Goal: Transaction & Acquisition: Book appointment/travel/reservation

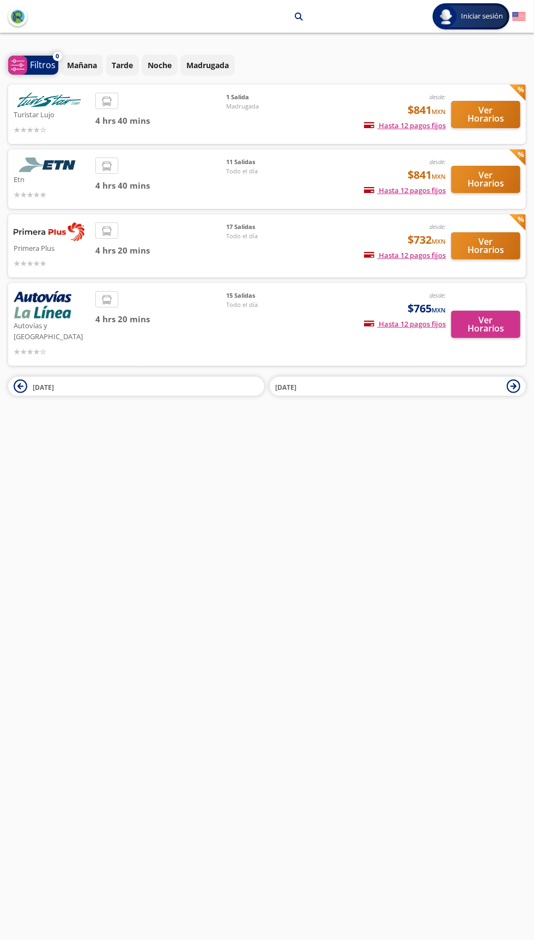
click at [17, 64] on icon at bounding box center [17, 64] width 13 height 11
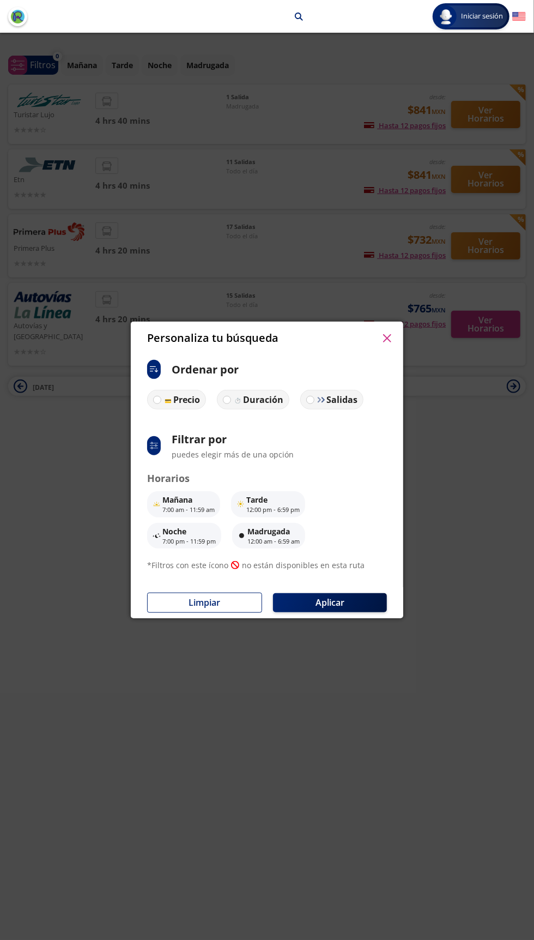
click at [387, 338] on icon "button" at bounding box center [387, 338] width 8 height 8
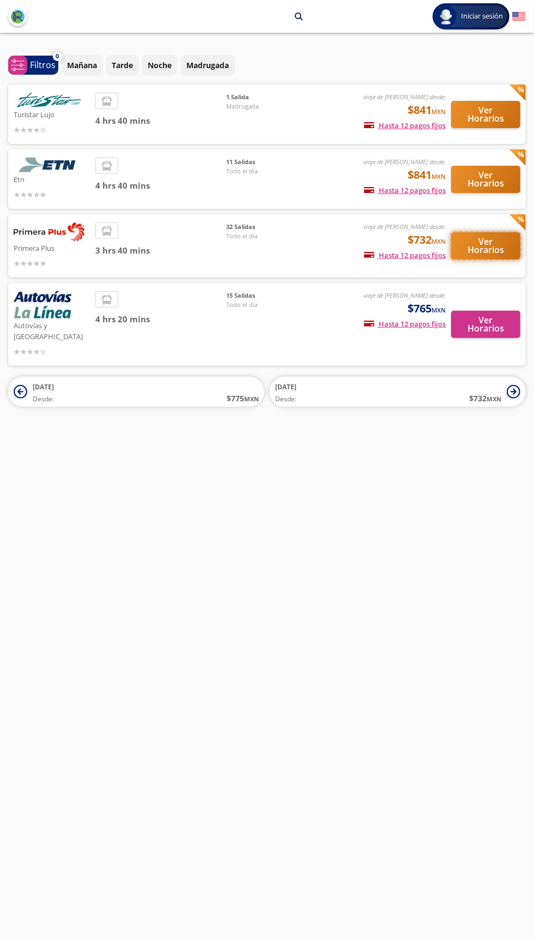
click at [499, 250] on button "Ver Horarios" at bounding box center [485, 245] width 69 height 27
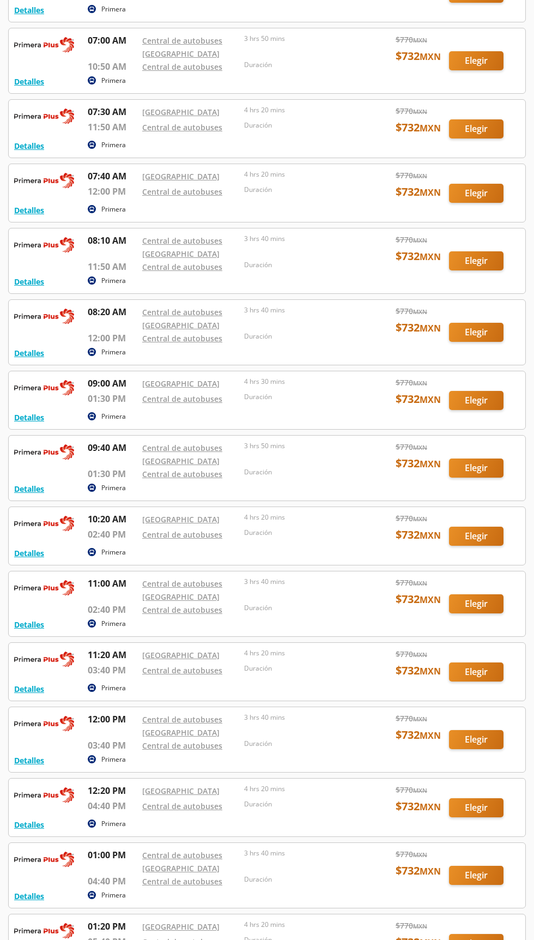
scroll to position [395, 0]
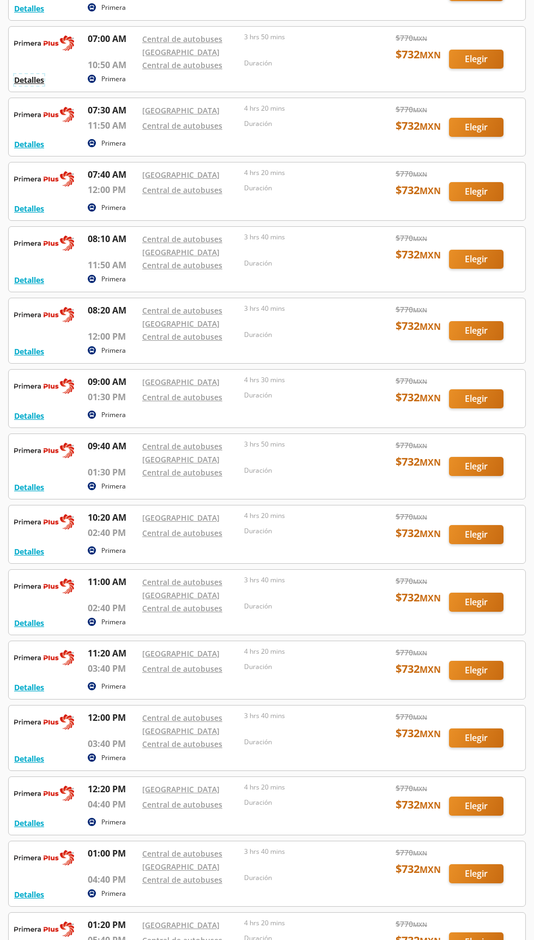
click at [35, 79] on button "Detalles" at bounding box center [29, 79] width 30 height 11
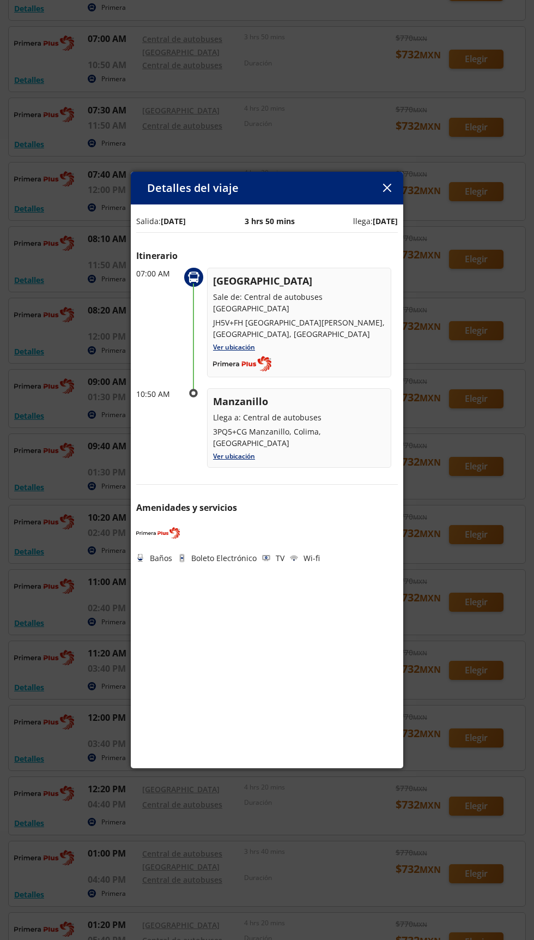
click at [386, 192] on icon "button" at bounding box center [387, 188] width 8 height 8
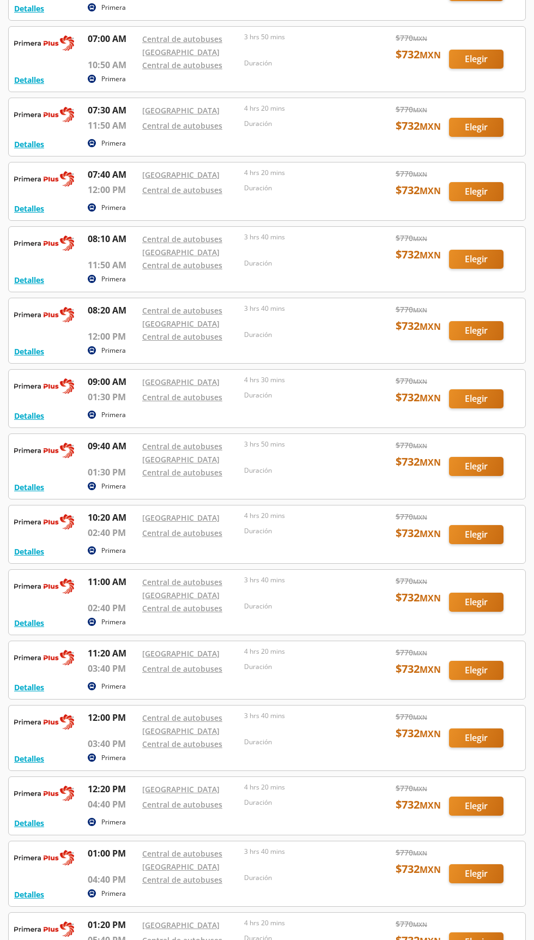
click at [490, 58] on div at bounding box center [267, 59] width 517 height 65
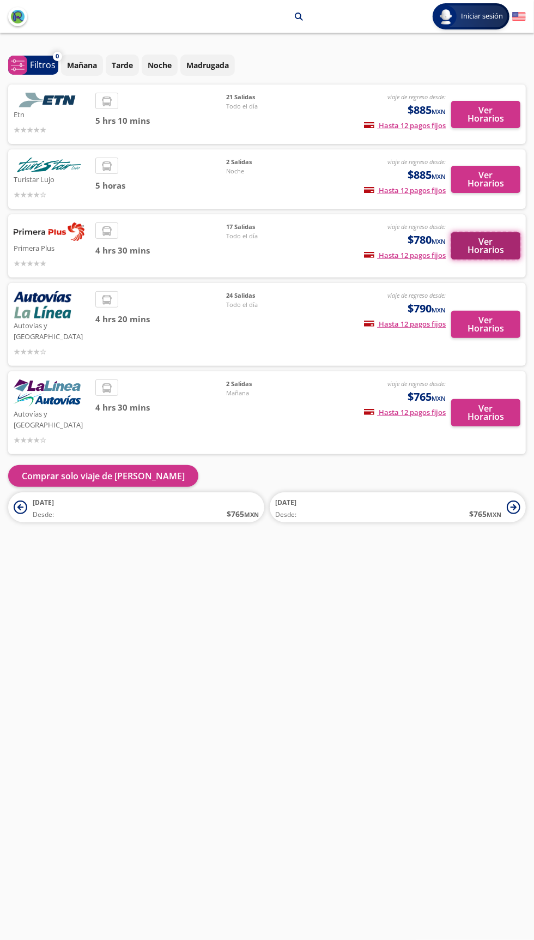
click at [491, 244] on button "Ver Horarios" at bounding box center [485, 245] width 69 height 27
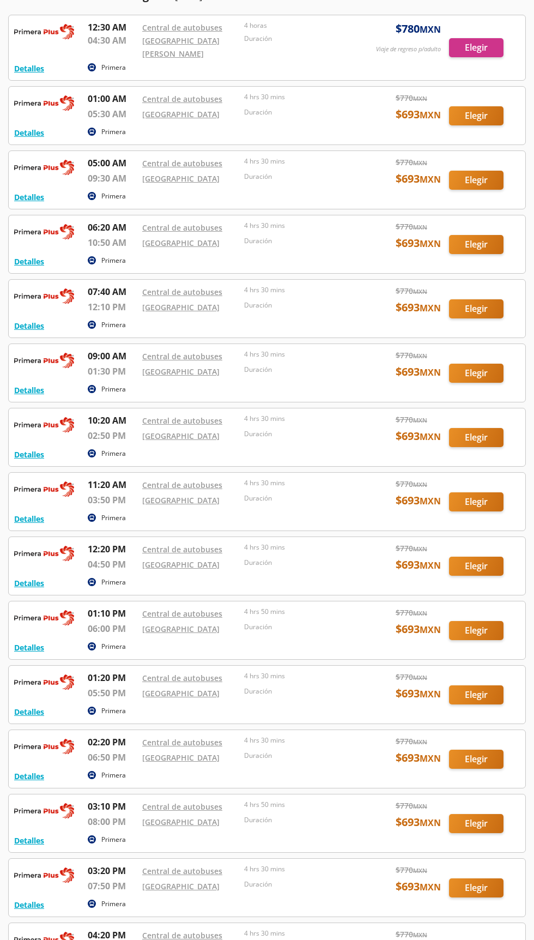
scroll to position [378, 0]
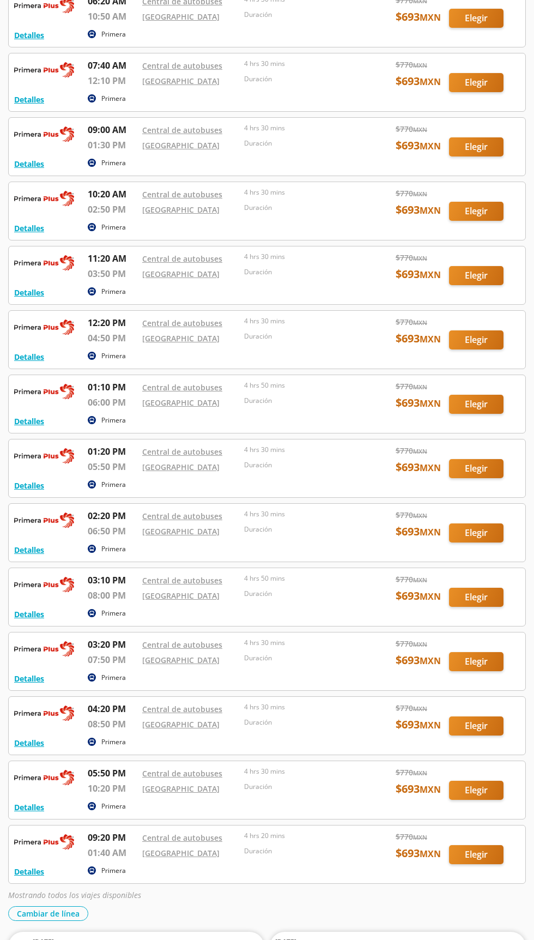
click at [487, 597] on div at bounding box center [267, 597] width 517 height 58
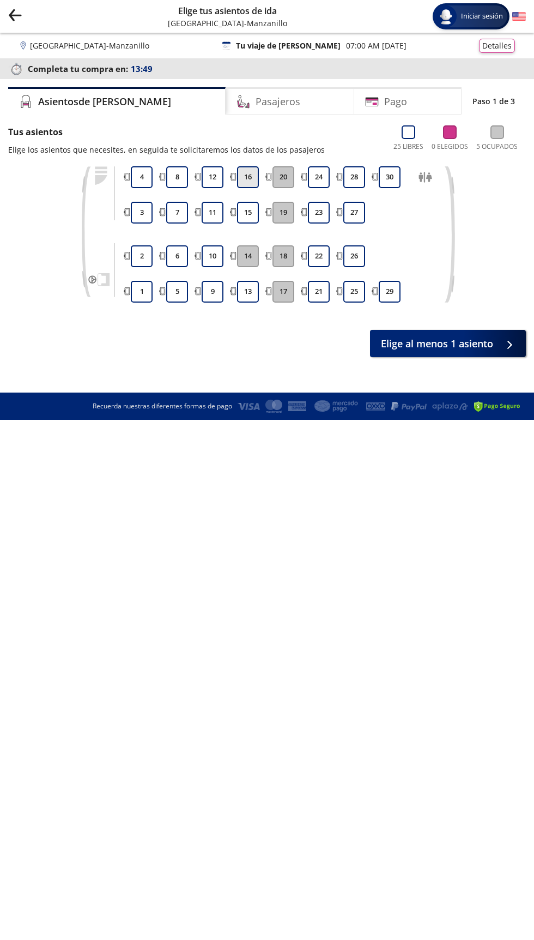
click at [249, 170] on button "16" at bounding box center [248, 177] width 22 height 22
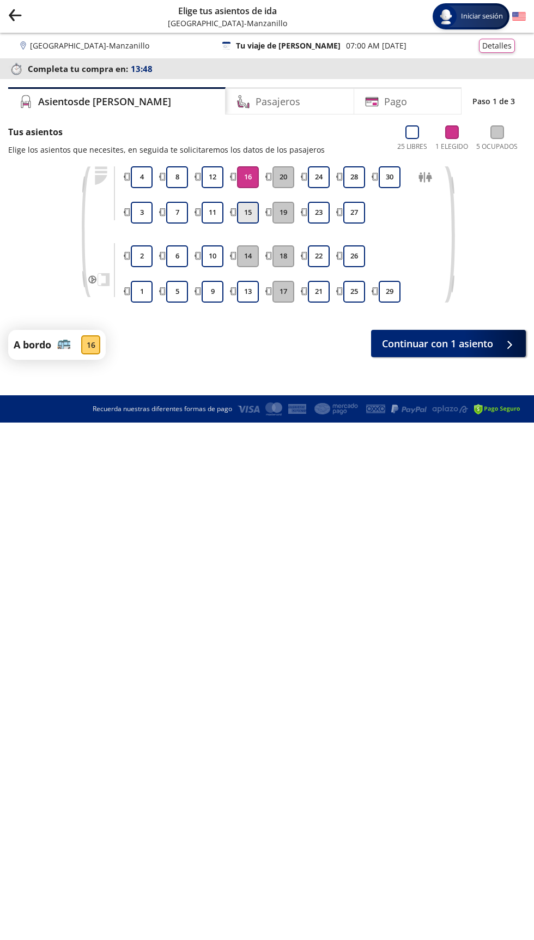
click at [248, 219] on button "15" at bounding box center [248, 213] width 22 height 22
click at [496, 333] on button "Continuar con 2 asientos" at bounding box center [446, 341] width 160 height 27
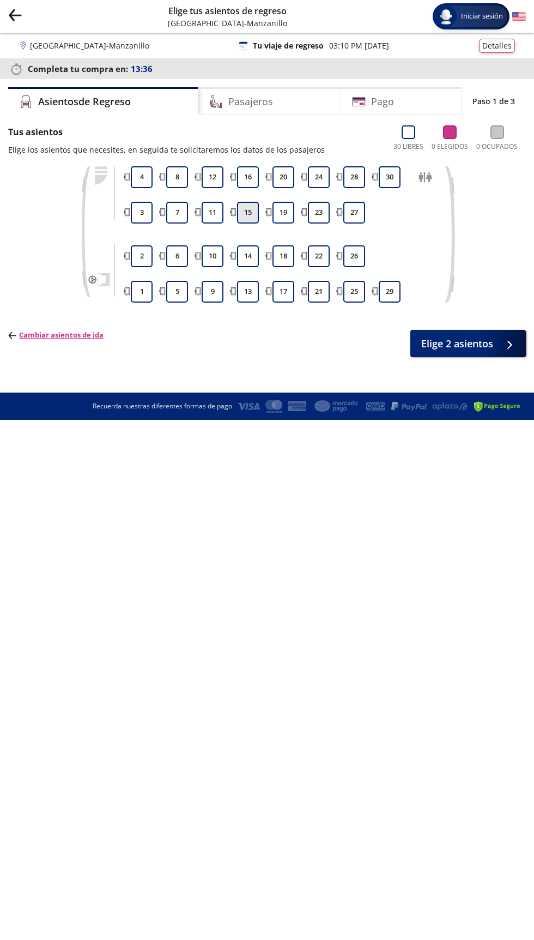
click at [248, 212] on button "15" at bounding box center [248, 213] width 22 height 22
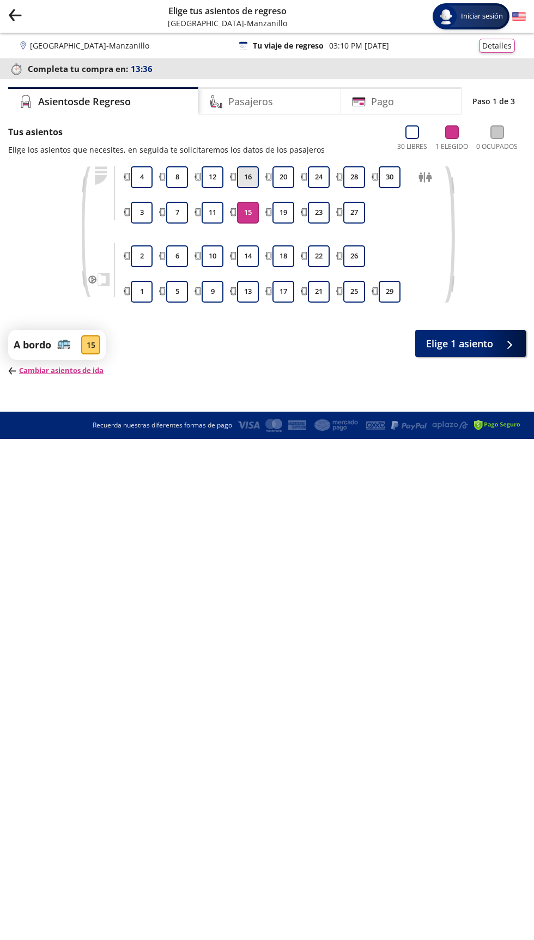
click at [248, 179] on button "16" at bounding box center [248, 177] width 22 height 22
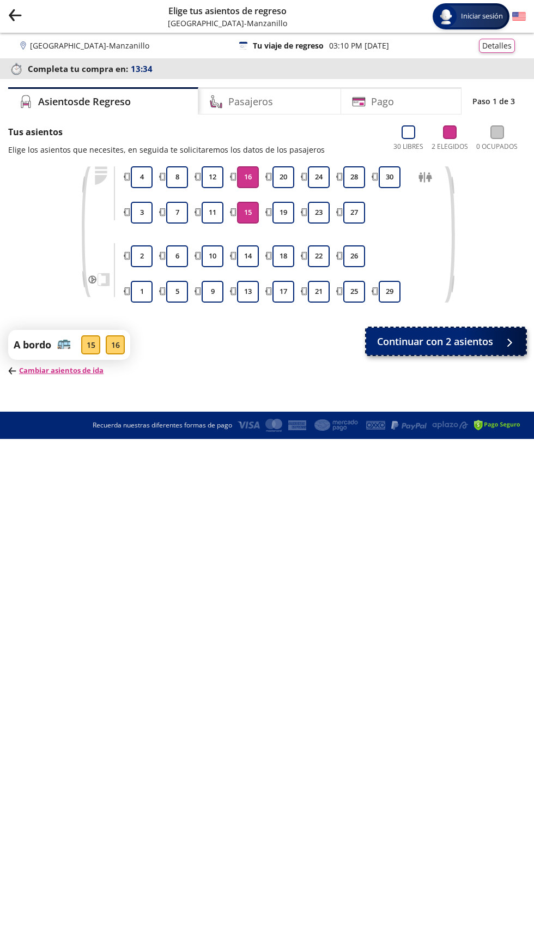
click at [473, 340] on span "Continuar con 2 asientos" at bounding box center [435, 341] width 116 height 15
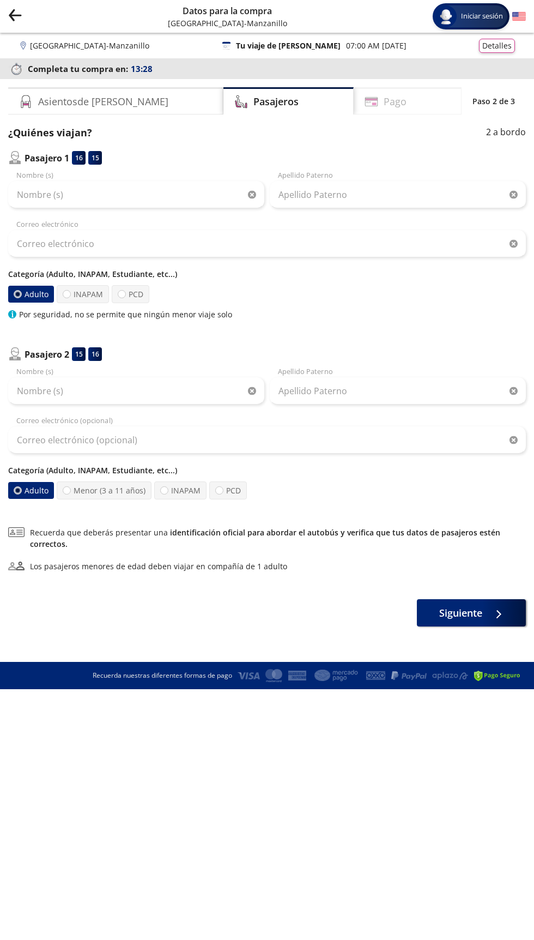
click at [384, 101] on h4 "Pago" at bounding box center [395, 101] width 23 height 15
